Goal: Task Accomplishment & Management: Manage account settings

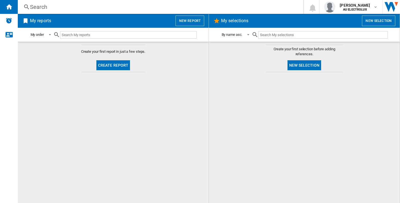
click at [291, 64] on button "New selection" at bounding box center [304, 65] width 34 height 10
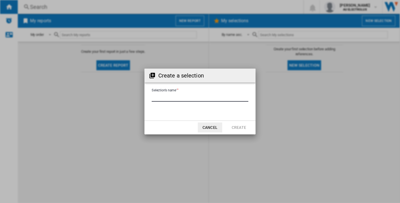
click at [178, 97] on input "Selection's name'" at bounding box center [200, 97] width 97 height 8
type input "****"
click at [242, 127] on button "Create" at bounding box center [239, 127] width 24 height 10
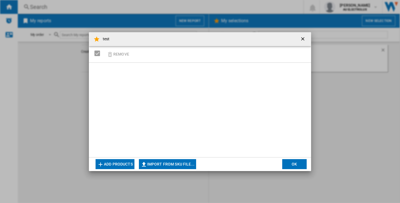
click at [154, 161] on button "Import from SKU file..." at bounding box center [167, 164] width 57 height 10
type input "**********"
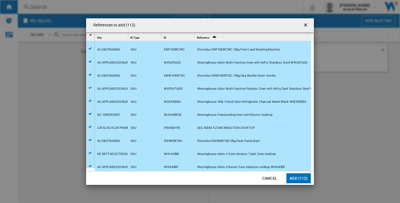
scroll to position [265, 0]
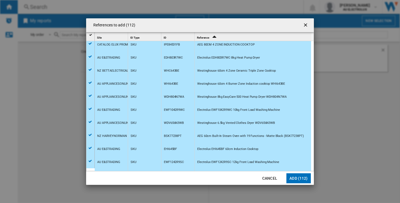
click at [298, 179] on button "Add (112)" at bounding box center [298, 178] width 24 height 10
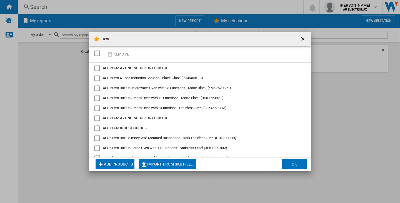
click at [295, 164] on button "OK" at bounding box center [294, 164] width 24 height 10
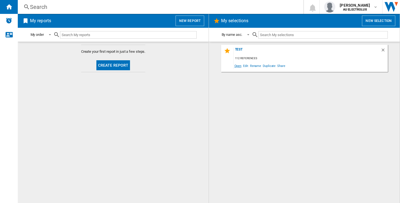
click at [237, 66] on span "Open" at bounding box center [237, 65] width 9 height 7
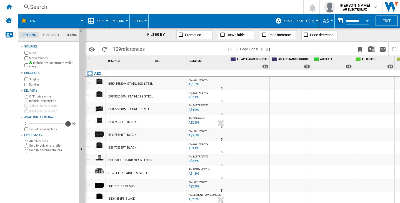
drag, startPoint x: 31, startPoint y: 124, endPoint x: 69, endPoint y: 122, distance: 38.4
click at [69, 122] on div "Availability" at bounding box center [68, 124] width 6 height 6
click at [302, 19] on span "Default profile (37)" at bounding box center [298, 21] width 31 height 4
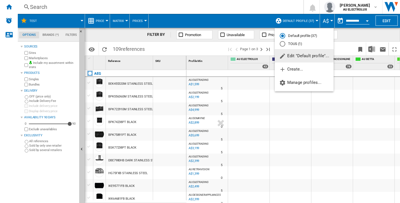
click at [299, 45] on md-radio-button "TOUS (1)" at bounding box center [304, 43] width 49 height 5
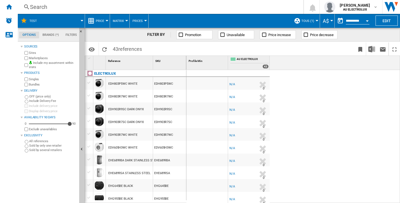
click at [306, 19] on span "TOUS (1)" at bounding box center [307, 21] width 13 height 4
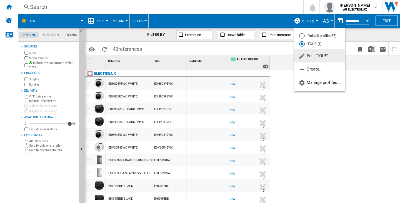
click at [326, 54] on span "Edit "TOUS"..." at bounding box center [315, 55] width 34 height 5
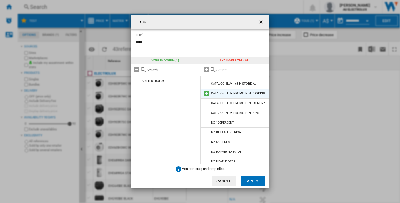
click at [205, 94] on md-icon at bounding box center [206, 93] width 7 height 7
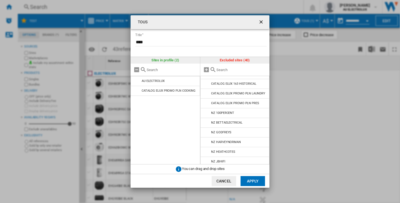
click at [205, 94] on md-icon at bounding box center [206, 93] width 7 height 7
click at [257, 179] on button "Apply" at bounding box center [252, 181] width 24 height 10
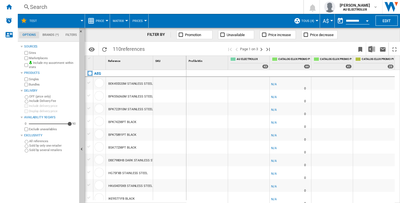
click at [361, 56] on div "CATALOG ELUX PROMO PLN PRES 25" at bounding box center [374, 63] width 41 height 14
click at [362, 57] on span "CATALOG ELUX PROMO PLN PRES" at bounding box center [377, 59] width 32 height 5
drag, startPoint x: 312, startPoint y: 59, endPoint x: 318, endPoint y: 59, distance: 6.1
click at [318, 59] on div "CATALOG ELUX PROMO PLN LAUNDRY 41" at bounding box center [332, 63] width 42 height 14
drag, startPoint x: 357, startPoint y: 62, endPoint x: 375, endPoint y: 63, distance: 17.5
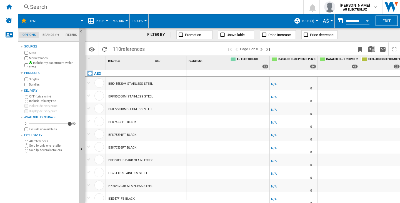
click at [375, 63] on div "Profile Min 1 AU ELECTROLUX 43 CATALOG ELUX PROMO PLN COOKING 44 CATALOG ELUX P…" at bounding box center [293, 63] width 214 height 14
drag, startPoint x: 317, startPoint y: 64, endPoint x: 327, endPoint y: 65, distance: 10.6
click at [327, 65] on div "Profile Min 1 AU ELECTROLUX 43 CATALOG ELUX PROMO PLN COOKING 44 CATALOG ELUX P…" at bounding box center [302, 63] width 232 height 14
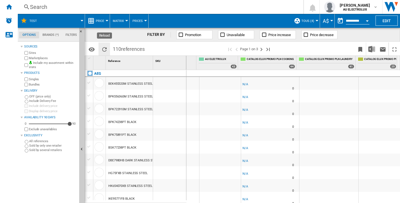
click at [107, 50] on ng-md-icon "Reload" at bounding box center [104, 49] width 7 height 7
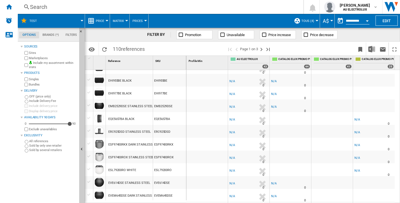
scroll to position [269, 0]
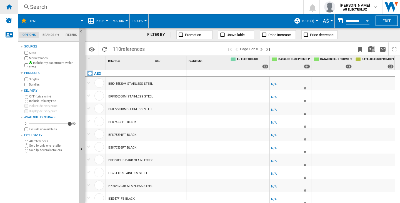
click at [16, 7] on div "Home" at bounding box center [9, 7] width 18 height 14
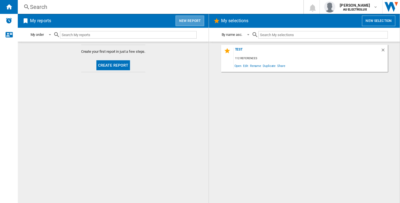
click at [198, 20] on button "New report" at bounding box center [189, 21] width 29 height 11
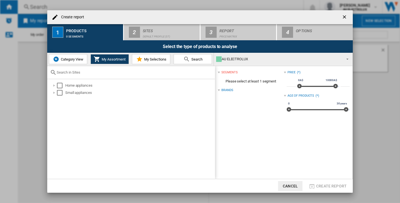
click at [248, 59] on div "AU ELECTROLUX" at bounding box center [278, 59] width 125 height 8
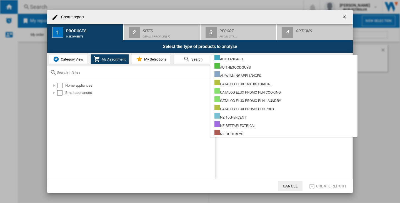
scroll to position [222, 0]
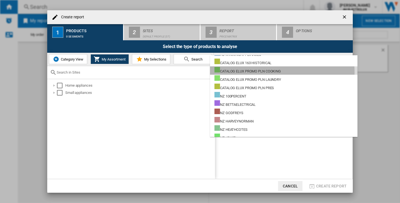
click at [264, 72] on div "CATALOG ELUX PROMO PLN COOKING" at bounding box center [247, 70] width 66 height 7
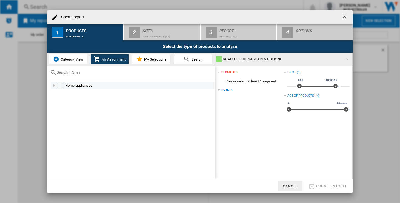
click at [61, 84] on div "Select" at bounding box center [60, 86] width 6 height 6
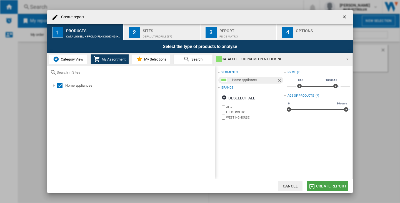
click at [328, 185] on span "Create report" at bounding box center [331, 186] width 31 height 4
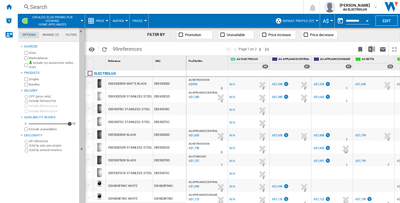
click at [297, 22] on span "Default profile (37)" at bounding box center [298, 21] width 31 height 4
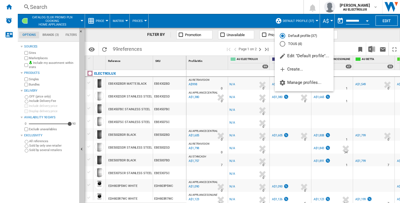
click at [293, 45] on md-radio-button "TOUS (4)" at bounding box center [304, 43] width 49 height 5
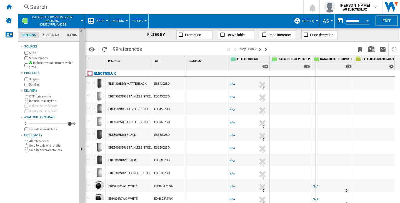
drag, startPoint x: 315, startPoint y: 62, endPoint x: 319, endPoint y: 63, distance: 4.1
click at [319, 63] on div "Profile Min 1 AU ELECTROLUX 99 CATALOG ELUX PROMO PLN COOKING 13 CATALOG ELUX P…" at bounding box center [290, 63] width 208 height 14
drag, startPoint x: 319, startPoint y: 63, endPoint x: 325, endPoint y: 63, distance: 6.4
click at [325, 63] on div "Profile Min 1 AU ELECTROLUX 99 CATALOG ELUX PROMO PLN COOKING 13 CATALOG ELUX P…" at bounding box center [294, 63] width 217 height 14
drag, startPoint x: 367, startPoint y: 63, endPoint x: 373, endPoint y: 63, distance: 6.1
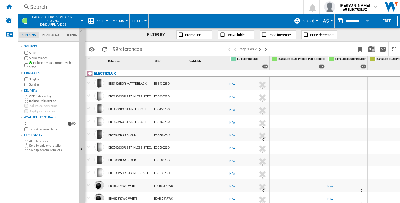
click at [380, 63] on div "Profile Min 1 AU ELECTROLUX 99 CATALOG ELUX PROMO PLN COOKING 13 CATALOG ELUX P…" at bounding box center [297, 63] width 223 height 14
drag, startPoint x: 366, startPoint y: 63, endPoint x: 374, endPoint y: 63, distance: 7.8
click at [374, 63] on div "Profile Min 1 AU ELECTROLUX 99 CATALOG ELUX PROMO PLN COOKING 13 CATALOG ELUX P…" at bounding box center [297, 63] width 223 height 14
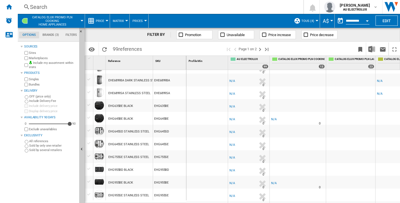
scroll to position [515, 0]
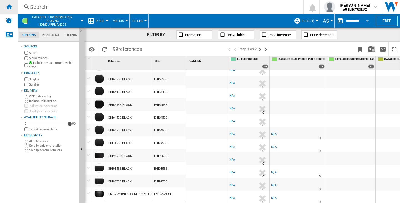
click at [11, 2] on div "Home" at bounding box center [9, 7] width 18 height 14
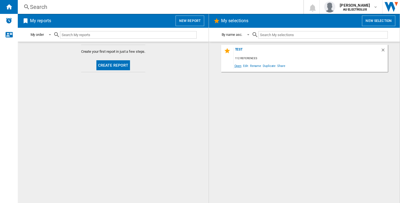
click at [240, 65] on span "Open" at bounding box center [237, 65] width 9 height 7
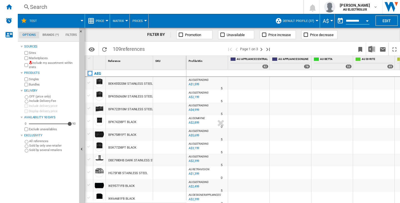
click at [305, 21] on span "Default profile (37)" at bounding box center [298, 21] width 31 height 4
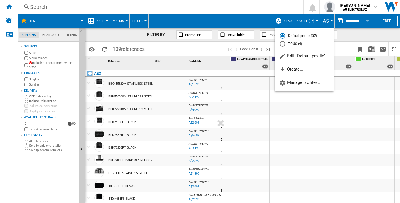
click at [301, 45] on md-radio-button "TOUS (4)" at bounding box center [304, 43] width 49 height 5
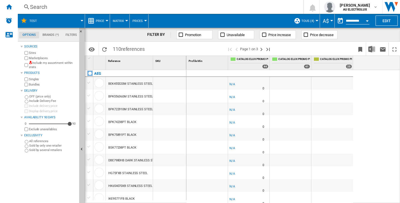
click at [55, 33] on md-tab-item "Brands (*)" at bounding box center [50, 35] width 23 height 7
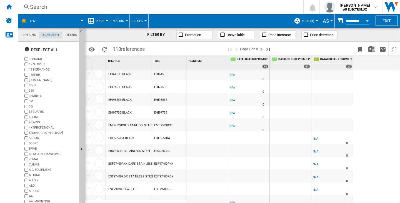
scroll to position [519, 0]
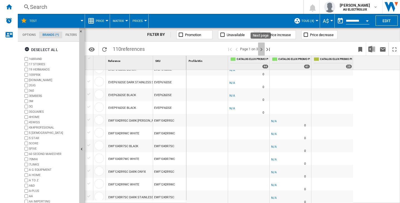
click at [262, 48] on ng-md-icon "Next page" at bounding box center [261, 49] width 7 height 7
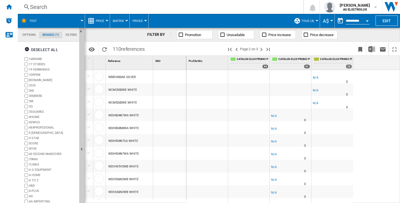
scroll to position [278, 0]
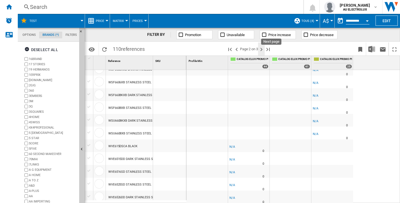
click at [263, 48] on ng-md-icon "Next page" at bounding box center [261, 49] width 7 height 7
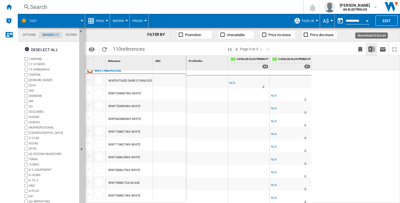
click at [375, 52] on img "Download in Excel" at bounding box center [371, 49] width 7 height 7
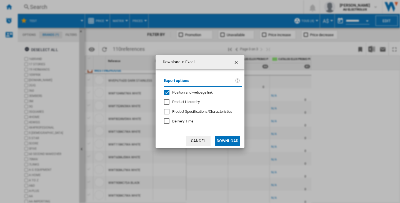
click at [194, 92] on span "Position and webpage link" at bounding box center [192, 92] width 41 height 4
click at [232, 141] on button "Download" at bounding box center [227, 141] width 25 height 10
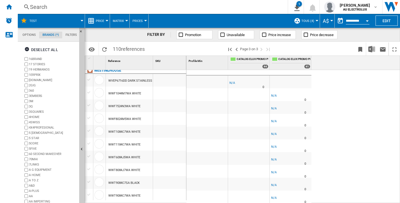
click at [32, 7] on div "Search" at bounding box center [151, 7] width 243 height 8
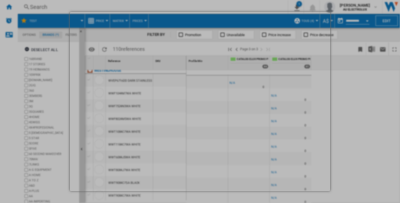
click at [86, 8] on div at bounding box center [200, 101] width 400 height 203
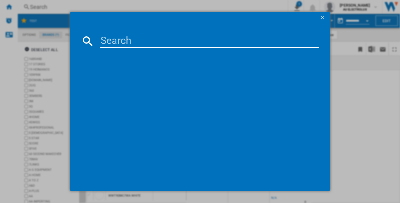
click at [122, 35] on input at bounding box center [209, 40] width 219 height 13
paste input "WHC643BE"
type input "WHC643BE"
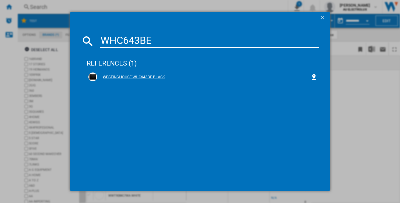
click at [147, 73] on div "WESTINGHOUSE WHC643BE BLACK" at bounding box center [202, 76] width 229 height 9
click at [122, 74] on div "WESTINGHOUSE WHC643BE BLACK" at bounding box center [203, 77] width 213 height 6
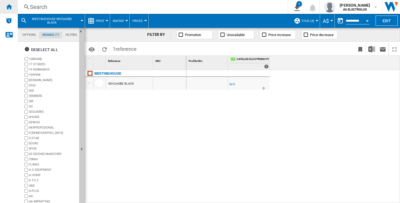
click at [14, 10] on div "Home" at bounding box center [9, 7] width 18 height 14
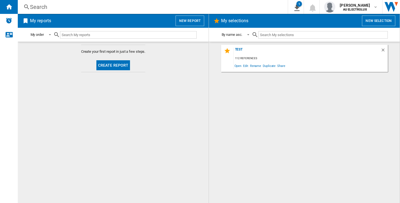
click at [46, 8] on div "Search" at bounding box center [151, 7] width 243 height 8
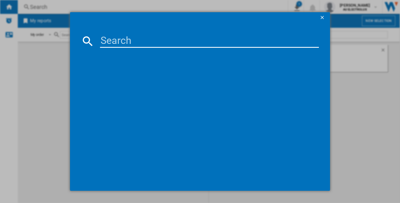
click at [107, 35] on input at bounding box center [209, 40] width 219 height 13
paste input "WHC643BE"
type input "WHC643BE"
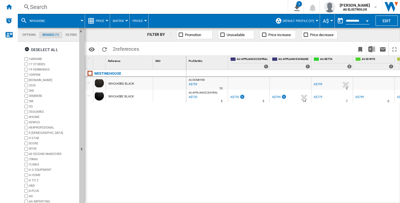
click at [220, 144] on div "AU DOMAYNE : AU DOMAYNE -1.0 % A$759 % N/A 10 AU DOMAYNE : AU DOMAYNE AU BETTA …" at bounding box center [293, 136] width 214 height 133
click at [102, 48] on ng-md-icon "Reload" at bounding box center [104, 49] width 7 height 7
click at [189, 156] on div "AU DOMAYNE : AU DOMAYNE -1.0 % A$759 % N/A 10 AU DOMAYNE : AU DOMAYNE AU BETTA …" at bounding box center [293, 136] width 214 height 133
click at [104, 47] on ng-md-icon "Reload" at bounding box center [104, 49] width 7 height 7
click at [107, 46] on ng-md-icon "Reload" at bounding box center [104, 49] width 7 height 7
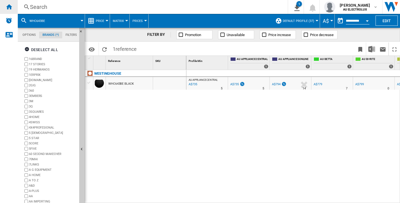
click at [17, 8] on div "Home" at bounding box center [9, 7] width 18 height 14
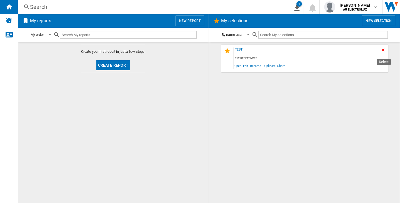
click at [382, 50] on ng-md-icon "Delete" at bounding box center [383, 50] width 7 height 7
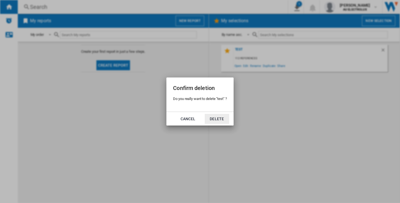
click at [223, 120] on button "Delete" at bounding box center [217, 119] width 24 height 10
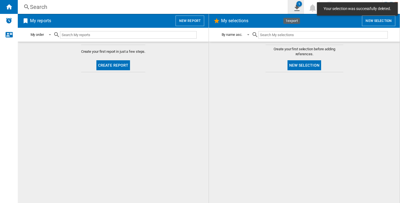
click at [293, 10] on ng-md-icon "1\a export" at bounding box center [295, 7] width 7 height 7
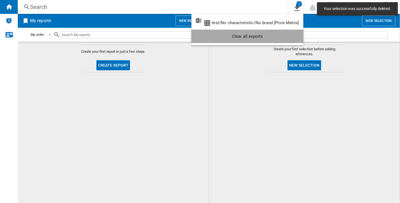
click at [290, 33] on div "Clear all exports" at bounding box center [247, 36] width 103 height 10
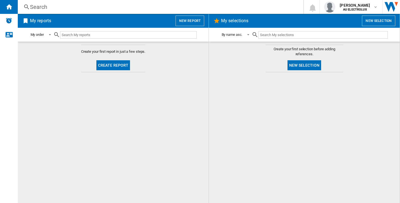
click at [309, 67] on button "New selection" at bounding box center [304, 65] width 34 height 10
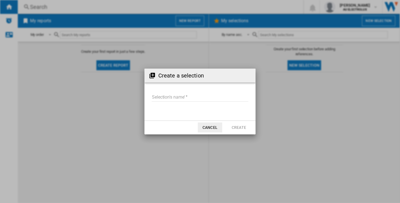
click at [207, 97] on input "Selection's name'" at bounding box center [200, 97] width 97 height 8
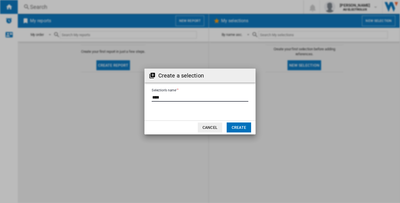
type input "****"
click at [237, 125] on button "Create" at bounding box center [239, 127] width 24 height 10
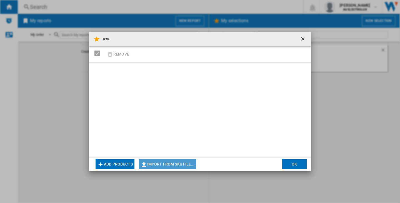
click at [182, 162] on button "Import from SKU file..." at bounding box center [167, 164] width 57 height 10
type input "**********"
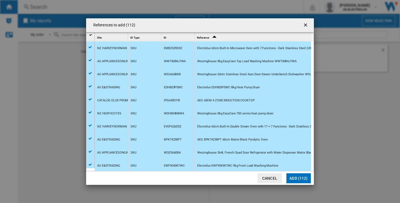
click at [298, 176] on button "Add (112)" at bounding box center [298, 178] width 24 height 10
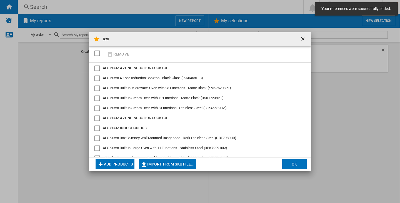
click at [296, 163] on button "OK" at bounding box center [294, 164] width 24 height 10
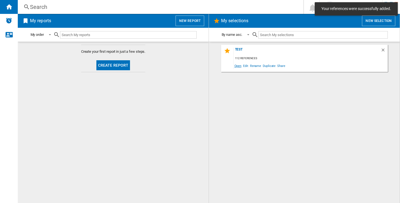
click at [236, 69] on span "Open" at bounding box center [237, 65] width 9 height 7
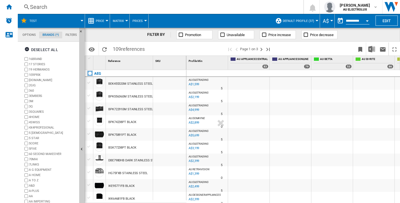
click at [24, 35] on md-tab-item "Options" at bounding box center [29, 35] width 20 height 7
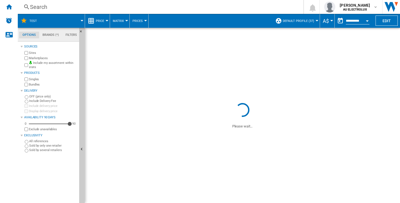
drag, startPoint x: 297, startPoint y: 19, endPoint x: 300, endPoint y: 28, distance: 10.0
click at [297, 19] on button "Default profile (37)" at bounding box center [300, 21] width 34 height 14
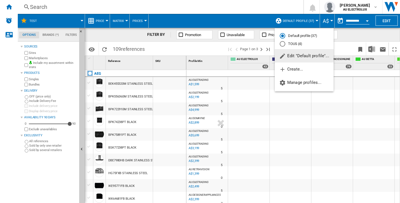
click at [297, 47] on div "Default profile (37) TOUS (4)" at bounding box center [304, 40] width 59 height 19
click at [296, 45] on md-radio-button "TOUS (4)" at bounding box center [304, 43] width 49 height 5
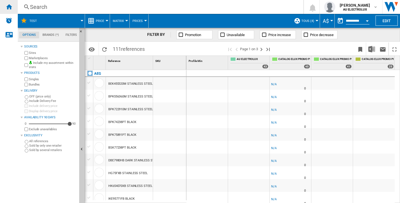
click at [15, 5] on div "Home" at bounding box center [9, 7] width 18 height 14
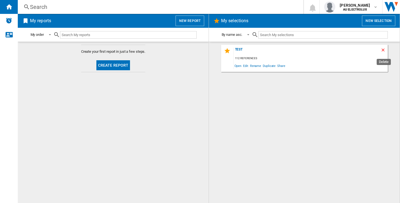
click at [384, 49] on ng-md-icon "Delete" at bounding box center [383, 50] width 7 height 7
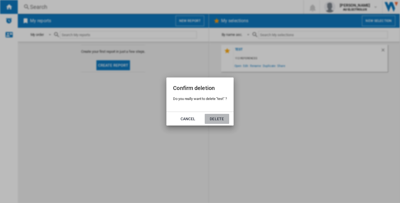
click at [217, 114] on button "Delete" at bounding box center [217, 119] width 24 height 10
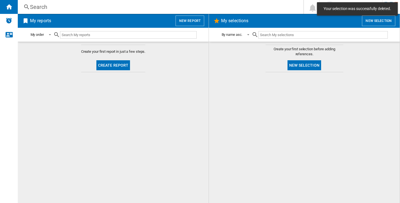
click at [36, 10] on div "Search" at bounding box center [159, 7] width 259 height 8
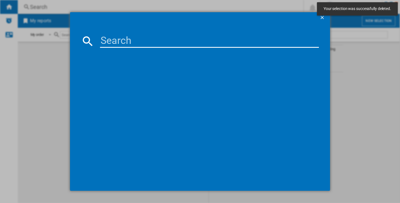
click at [101, 45] on input at bounding box center [209, 40] width 219 height 13
paste input "WHI955BD"
type input "WHI955BD"
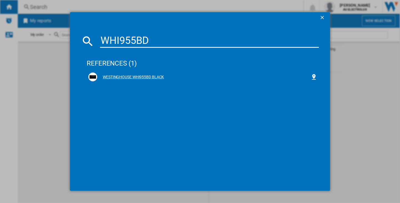
click at [130, 76] on div "WESTINGHOUSE WHI955BD BLACK" at bounding box center [203, 77] width 213 height 6
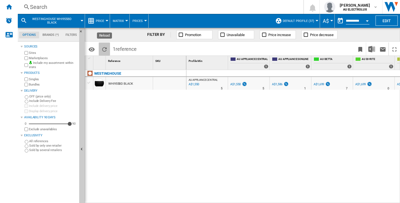
click at [104, 51] on ng-md-icon "Reload" at bounding box center [104, 49] width 7 height 7
click at [5, 7] on div "Home" at bounding box center [9, 7] width 18 height 14
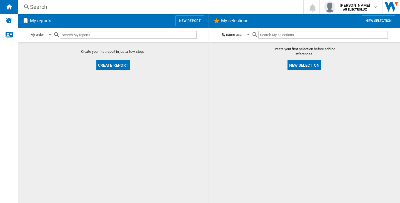
click at [305, 65] on button "New selection" at bounding box center [304, 65] width 34 height 10
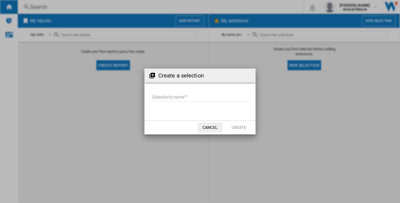
click at [201, 101] on input "Selection's name'" at bounding box center [200, 97] width 97 height 8
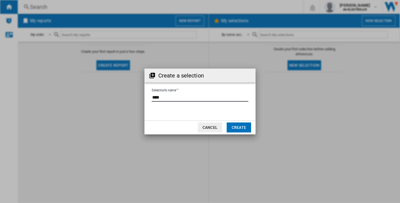
type input "****"
click at [244, 128] on button "Create" at bounding box center [239, 127] width 24 height 10
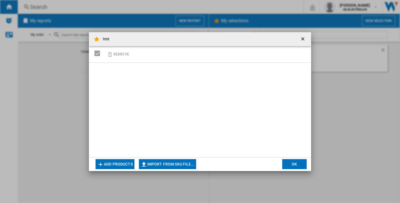
click at [184, 163] on button "Import from SKU file..." at bounding box center [167, 164] width 57 height 10
type input "**********"
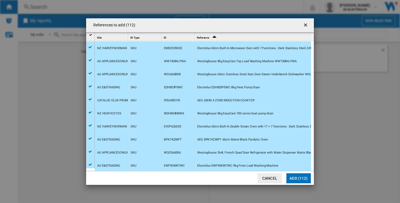
click at [303, 179] on button "Add (112)" at bounding box center [298, 178] width 24 height 10
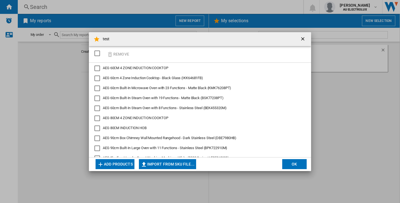
click at [290, 163] on button "OK" at bounding box center [294, 164] width 24 height 10
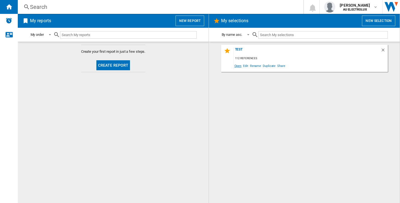
click at [239, 66] on span "Open" at bounding box center [237, 65] width 9 height 7
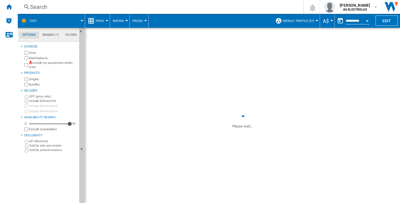
click at [302, 22] on span "Default profile (37)" at bounding box center [298, 21] width 31 height 4
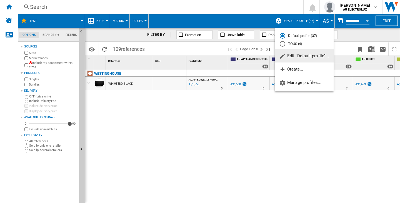
click at [303, 43] on md-radio-button "TOUS (4)" at bounding box center [304, 43] width 49 height 5
click at [301, 45] on span at bounding box center [314, 48] width 79 height 13
click at [297, 45] on span at bounding box center [314, 48] width 79 height 13
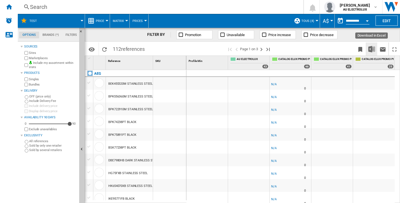
click at [375, 54] on button "Download in Excel" at bounding box center [371, 48] width 11 height 13
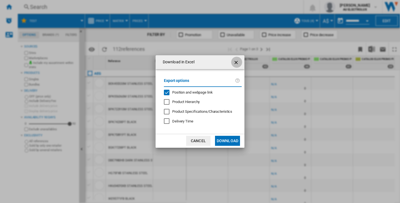
click at [235, 61] on ng-md-icon "getI18NText('BUTTONS.CLOSE_DIALOG')" at bounding box center [236, 62] width 7 height 7
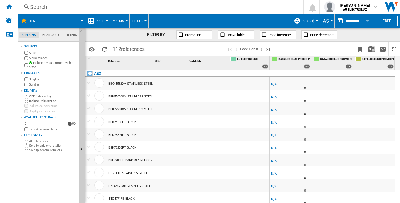
click at [316, 19] on md-menu "TOUS (4) Default profile (37) TOUS (4) Edit "TOUS"... Create... Manage profiles…" at bounding box center [305, 21] width 29 height 14
click at [313, 20] on button "TOUS (4)" at bounding box center [309, 21] width 16 height 14
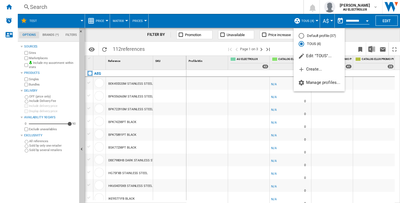
click at [317, 39] on md-radio-group "Default profile (37) TOUS (4)" at bounding box center [318, 39] width 51 height 13
click at [317, 37] on md-radio-button "Default profile (37)" at bounding box center [318, 35] width 41 height 5
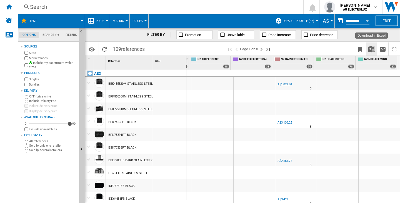
click at [374, 47] on img "Download in Excel" at bounding box center [371, 49] width 7 height 7
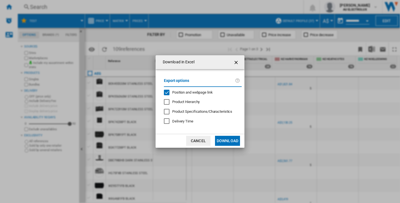
click at [178, 92] on span "Position and webpage link" at bounding box center [192, 92] width 41 height 4
click at [225, 138] on button "Download" at bounding box center [227, 141] width 25 height 10
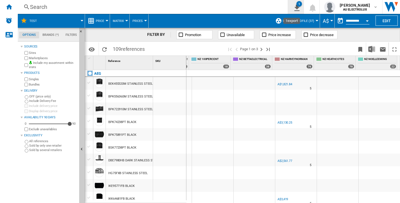
click at [296, 4] on div "1" at bounding box center [299, 4] width 6 height 6
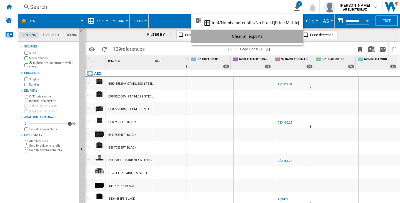
click at [289, 41] on div "Clear all exports" at bounding box center [247, 36] width 103 height 10
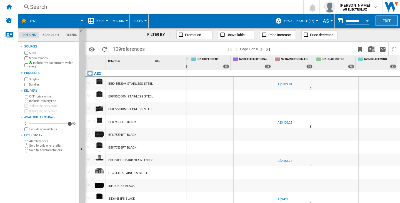
click at [381, 22] on button "Edit" at bounding box center [386, 21] width 22 height 10
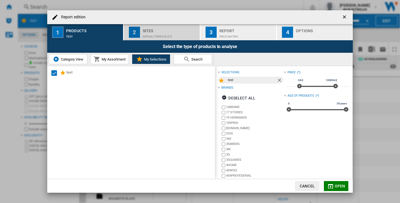
click at [171, 34] on div "Default profile (37)" at bounding box center [170, 35] width 55 height 6
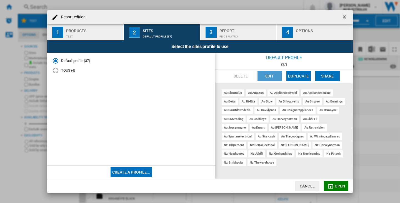
click at [276, 75] on button "Edit" at bounding box center [269, 76] width 24 height 10
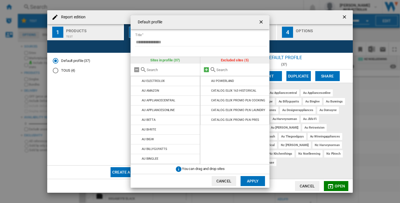
click at [205, 71] on md-icon "{{::title}} {{::getI18NText('BUTTONS.CANCEL')}} ..." at bounding box center [206, 69] width 7 height 7
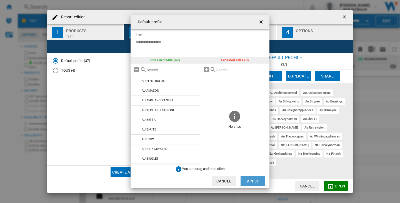
click at [255, 179] on button "Apply" at bounding box center [252, 181] width 24 height 10
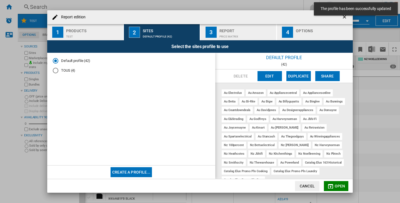
click at [346, 17] on md-toast "The profile has been successfully updated" at bounding box center [356, 9] width 88 height 18
click at [345, 16] on md-toast "The profile has been successfully updated" at bounding box center [356, 9] width 88 height 18
click at [343, 18] on ng-md-icon "getI18NText('BUTTONS.CLOSE_DIALOG')" at bounding box center [344, 17] width 7 height 7
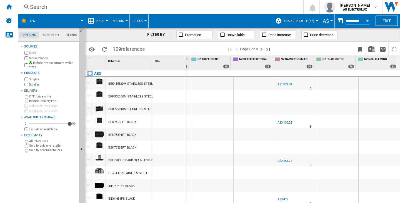
click at [290, 21] on span "Default profile (42)" at bounding box center [298, 21] width 31 height 4
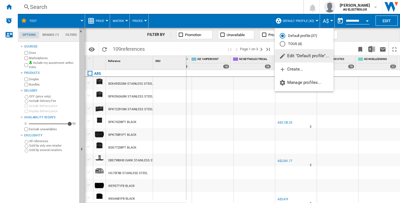
click at [296, 46] on md-radio-button "TOUS (4)" at bounding box center [304, 43] width 49 height 5
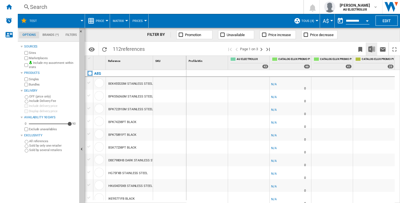
click at [373, 49] on img "Download in Excel" at bounding box center [371, 49] width 7 height 7
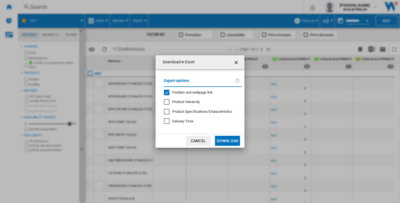
click at [199, 95] on div "Export options Position and webpage link Product Hierarchy Product Specificatio…" at bounding box center [202, 102] width 83 height 54
click at [198, 92] on span "Position and webpage link" at bounding box center [192, 92] width 41 height 4
click at [220, 139] on button "Download" at bounding box center [227, 141] width 25 height 10
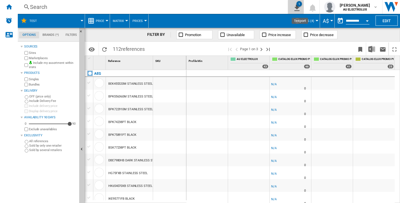
click at [293, 7] on ng-md-icon "1\a export" at bounding box center [295, 7] width 7 height 7
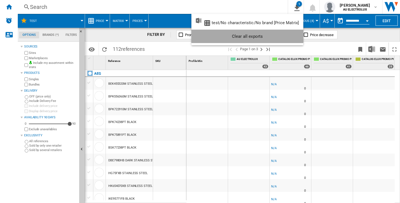
click at [288, 39] on div "Clear all exports" at bounding box center [247, 36] width 103 height 10
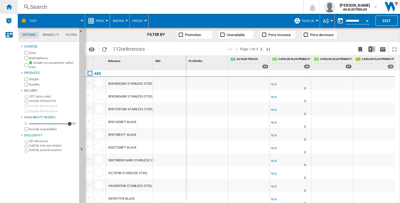
click at [4, 5] on div "Home" at bounding box center [9, 7] width 18 height 14
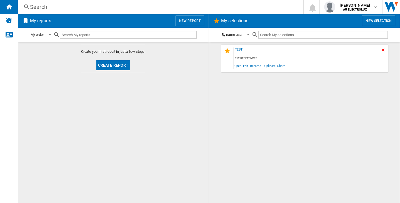
click at [382, 49] on ng-md-icon "Delete" at bounding box center [383, 50] width 7 height 7
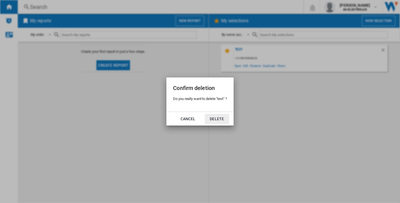
click at [220, 119] on button "Delete" at bounding box center [217, 119] width 24 height 10
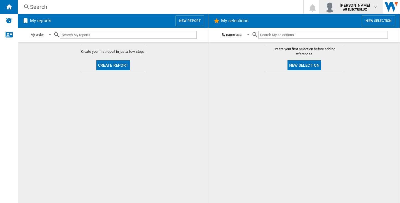
click at [375, 7] on md-icon "button" at bounding box center [375, 7] width 4 height 4
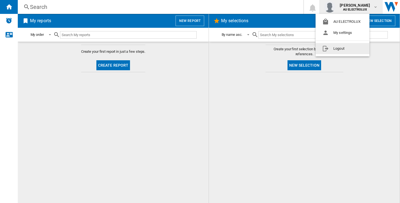
click at [364, 46] on button "Logout" at bounding box center [342, 48] width 54 height 11
